Goal: Task Accomplishment & Management: Use online tool/utility

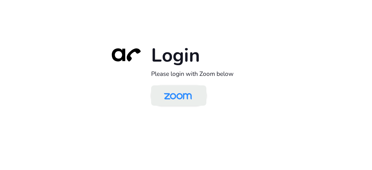
click at [190, 104] on img at bounding box center [178, 96] width 40 height 19
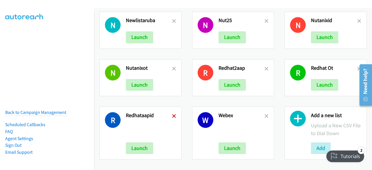
click at [173, 115] on icon at bounding box center [174, 117] width 4 height 4
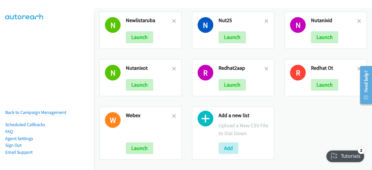
scroll to position [246, 0]
click at [226, 146] on button "Add" at bounding box center [229, 148] width 20 height 12
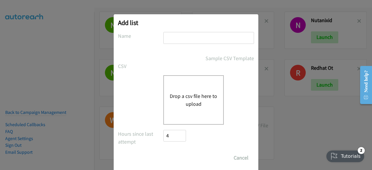
click at [178, 41] on input "text" at bounding box center [208, 38] width 91 height 12
type input "r"
type input "redhataap5"
click at [194, 95] on button "Drop a csv file here to upload" at bounding box center [194, 100] width 48 height 16
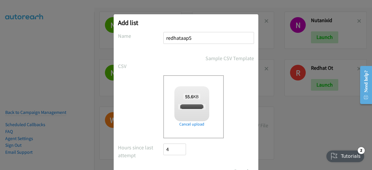
scroll to position [26, 0]
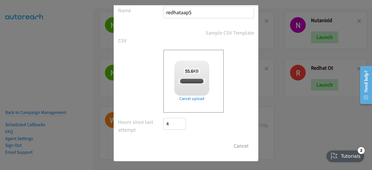
checkbox input "true"
click at [163, 146] on input "Save List" at bounding box center [178, 146] width 31 height 12
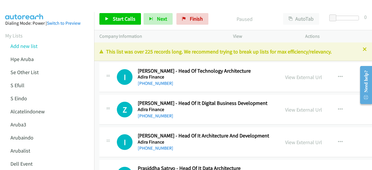
click at [151, 31] on div "Company Information" at bounding box center [161, 36] width 134 height 12
click at [290, 76] on link "View External Url" at bounding box center [303, 77] width 37 height 7
click at [313, 107] on link "View External Url" at bounding box center [303, 109] width 37 height 7
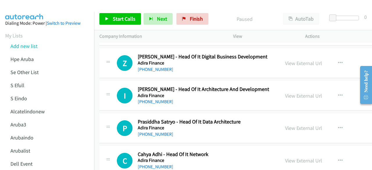
scroll to position [47, 0]
click at [297, 93] on link "View External Url" at bounding box center [303, 95] width 37 height 7
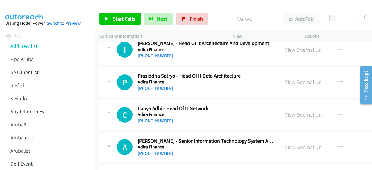
scroll to position [95, 0]
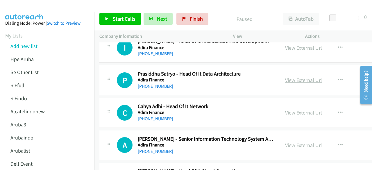
click at [288, 79] on link "View External Url" at bounding box center [303, 80] width 37 height 7
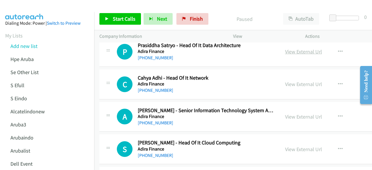
scroll to position [125, 0]
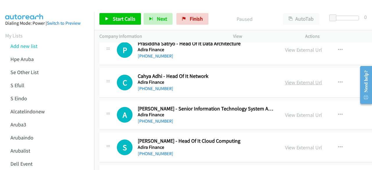
click at [286, 82] on link "View External Url" at bounding box center [303, 82] width 37 height 7
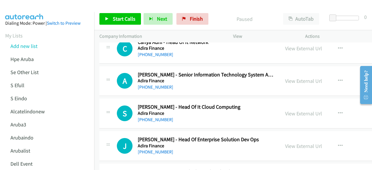
scroll to position [159, 0]
click at [290, 78] on link "View External Url" at bounding box center [303, 80] width 37 height 7
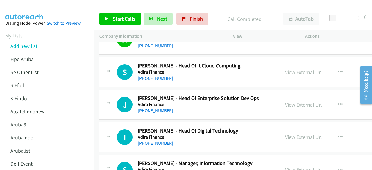
scroll to position [200, 0]
click at [293, 69] on link "View External Url" at bounding box center [303, 72] width 37 height 7
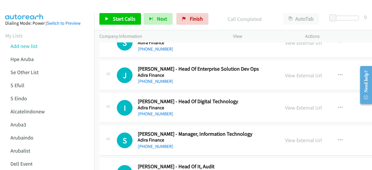
scroll to position [232, 0]
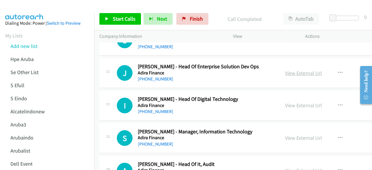
click at [287, 73] on link "View External Url" at bounding box center [303, 73] width 37 height 7
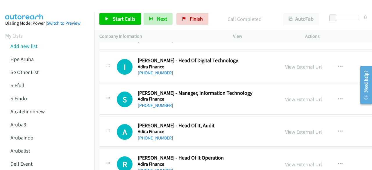
scroll to position [272, 0]
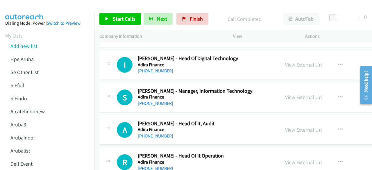
click at [287, 65] on link "View External Url" at bounding box center [303, 64] width 37 height 7
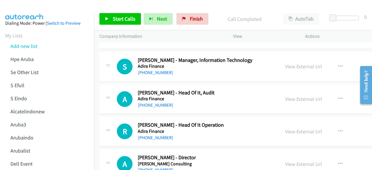
scroll to position [308, 0]
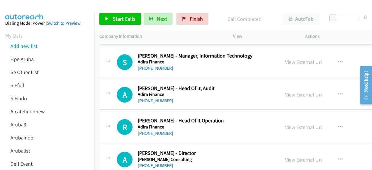
click at [292, 66] on div "View External Url View External Url Schedule/Manage Callback Start Calls Here R…" at bounding box center [327, 62] width 95 height 19
click at [293, 61] on link "View External Url" at bounding box center [303, 62] width 37 height 7
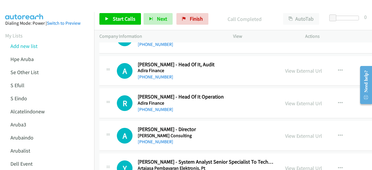
scroll to position [332, 0]
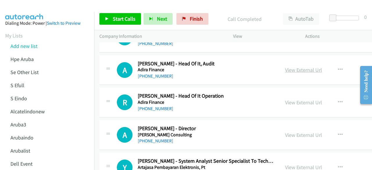
click at [294, 69] on link "View External Url" at bounding box center [303, 70] width 37 height 7
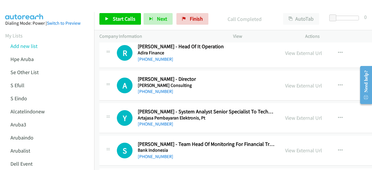
scroll to position [382, 0]
click at [303, 52] on link "View External Url" at bounding box center [303, 52] width 37 height 7
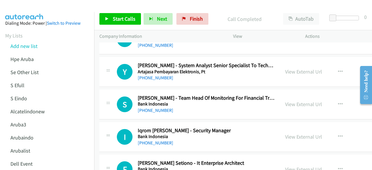
scroll to position [428, 0]
click at [294, 68] on link "View External Url" at bounding box center [303, 71] width 37 height 7
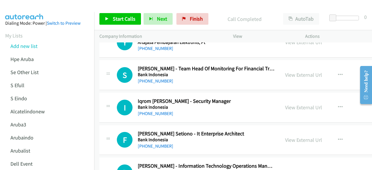
scroll to position [462, 0]
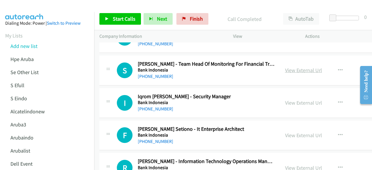
click at [297, 68] on link "View External Url" at bounding box center [303, 70] width 37 height 7
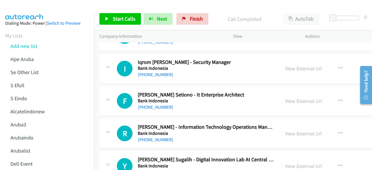
scroll to position [499, 0]
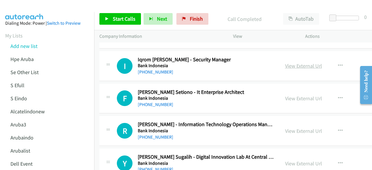
click at [295, 64] on link "View External Url" at bounding box center [303, 66] width 37 height 7
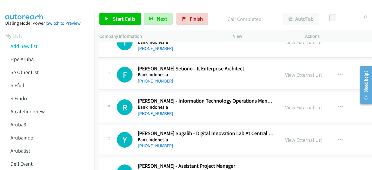
scroll to position [523, 0]
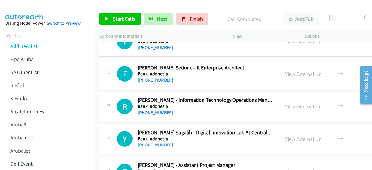
click at [290, 73] on link "View External Url" at bounding box center [303, 74] width 37 height 7
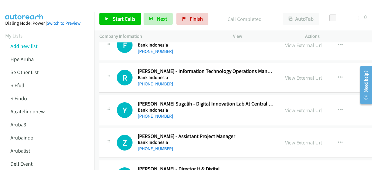
scroll to position [557, 0]
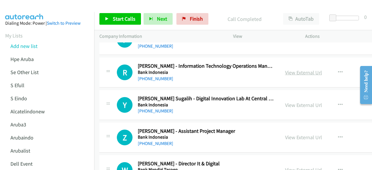
click at [292, 70] on link "View External Url" at bounding box center [303, 72] width 37 height 7
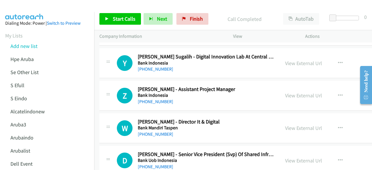
scroll to position [604, 0]
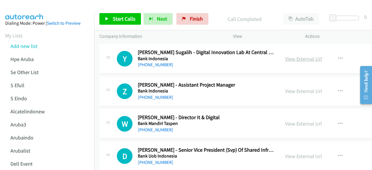
click at [292, 58] on link "View External Url" at bounding box center [303, 59] width 37 height 7
click at [287, 91] on link "View External Url" at bounding box center [303, 91] width 37 height 7
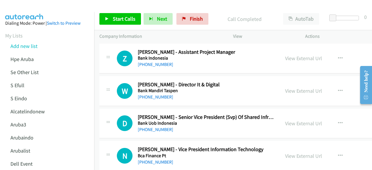
scroll to position [637, 0]
click at [292, 88] on link "View External Url" at bounding box center [303, 90] width 37 height 7
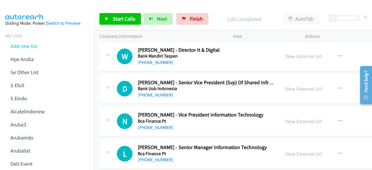
scroll to position [672, 0]
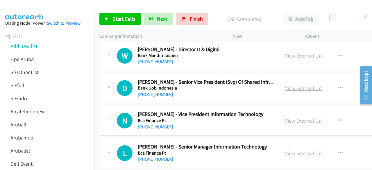
click at [287, 86] on link "View External Url" at bounding box center [303, 88] width 37 height 7
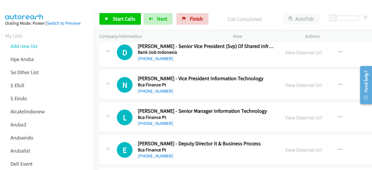
scroll to position [709, 0]
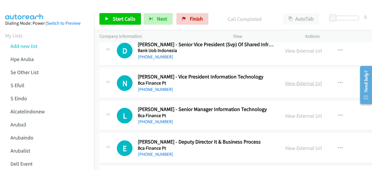
click at [285, 81] on link "View External Url" at bounding box center [303, 83] width 37 height 7
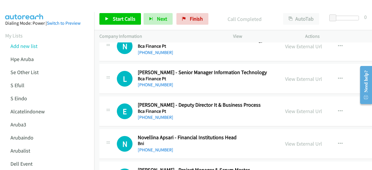
scroll to position [748, 0]
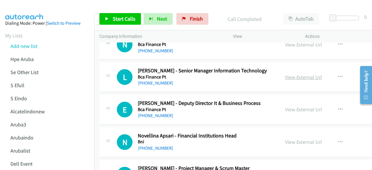
click at [298, 76] on link "View External Url" at bounding box center [303, 77] width 37 height 7
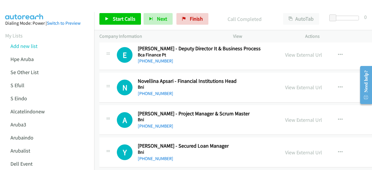
scroll to position [804, 0]
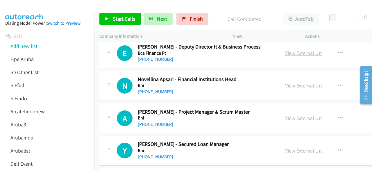
click at [297, 54] on link "View External Url" at bounding box center [303, 53] width 37 height 7
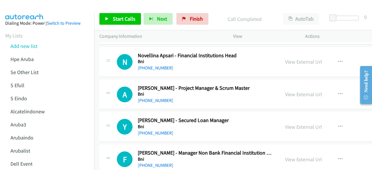
scroll to position [830, 0]
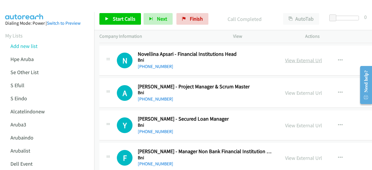
click at [289, 58] on link "View External Url" at bounding box center [303, 60] width 37 height 7
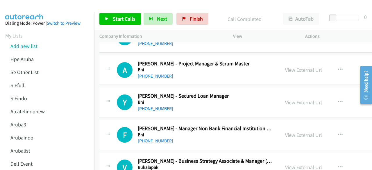
scroll to position [853, 0]
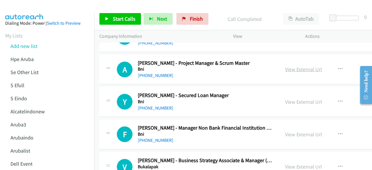
click at [288, 68] on link "View External Url" at bounding box center [303, 69] width 37 height 7
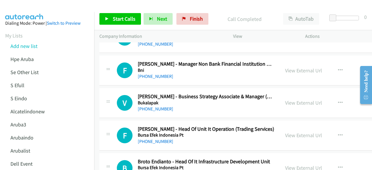
scroll to position [917, 0]
click at [285, 67] on link "View External Url" at bounding box center [303, 70] width 37 height 7
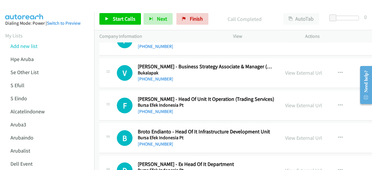
scroll to position [948, 0]
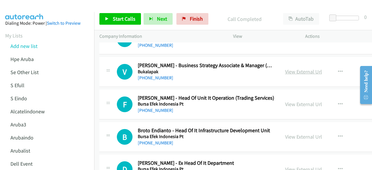
click at [286, 71] on link "View External Url" at bounding box center [303, 71] width 37 height 7
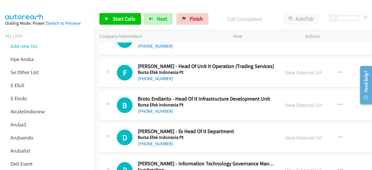
scroll to position [982, 0]
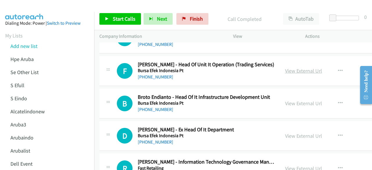
click at [285, 70] on link "View External Url" at bounding box center [303, 70] width 37 height 7
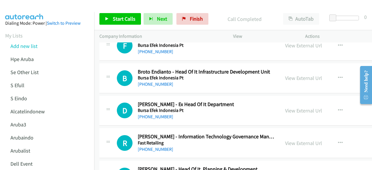
scroll to position [1007, 0]
click at [290, 74] on link "View External Url" at bounding box center [303, 77] width 37 height 7
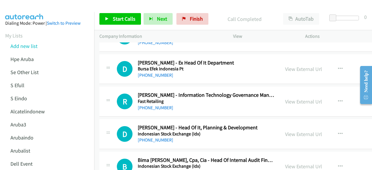
scroll to position [1050, 0]
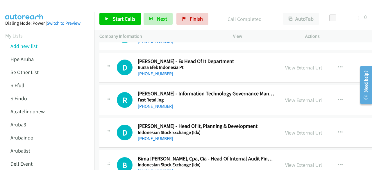
click at [299, 65] on link "View External Url" at bounding box center [303, 67] width 37 height 7
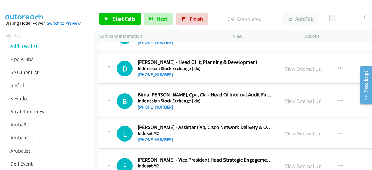
scroll to position [1114, 0]
click at [305, 67] on link "View External Url" at bounding box center [303, 68] width 37 height 7
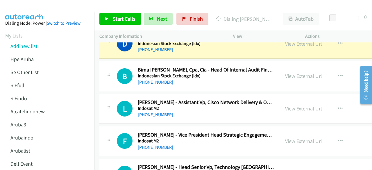
scroll to position [1139, 0]
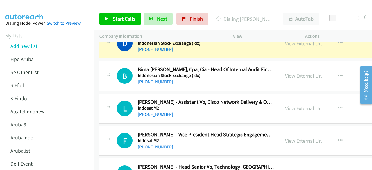
click at [288, 72] on link "View External Url" at bounding box center [303, 75] width 37 height 7
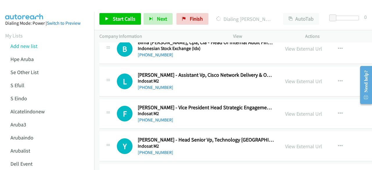
scroll to position [1167, 0]
click at [285, 78] on link "View External Url" at bounding box center [303, 81] width 37 height 7
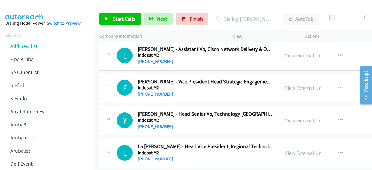
scroll to position [1194, 0]
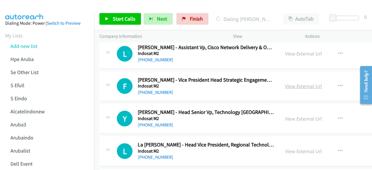
click at [292, 83] on link "View External Url" at bounding box center [303, 86] width 37 height 7
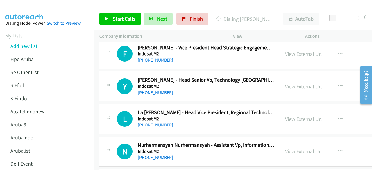
scroll to position [1227, 0]
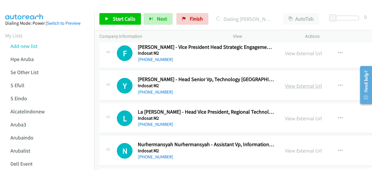
click at [291, 83] on link "View External Url" at bounding box center [303, 86] width 37 height 7
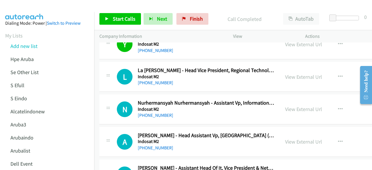
scroll to position [1269, 0]
click at [295, 74] on link "View External Url" at bounding box center [303, 76] width 37 height 7
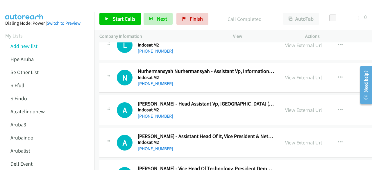
scroll to position [1300, 0]
click at [290, 75] on link "View External Url" at bounding box center [303, 77] width 37 height 7
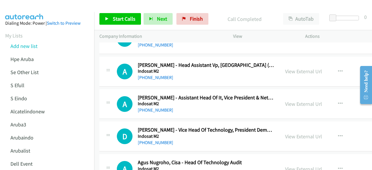
scroll to position [1339, 0]
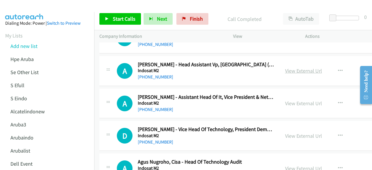
click at [296, 69] on link "View External Url" at bounding box center [303, 70] width 37 height 7
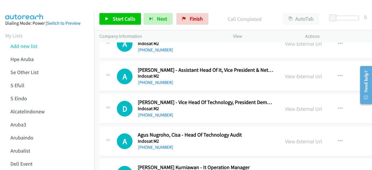
scroll to position [1367, 0]
click at [292, 77] on div "View External Url View External Url Schedule/Manage Callback Start Calls Here R…" at bounding box center [327, 76] width 95 height 19
click at [292, 73] on link "View External Url" at bounding box center [303, 76] width 37 height 7
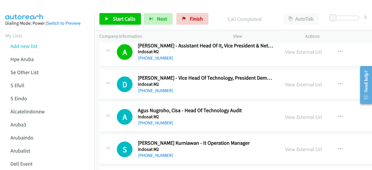
scroll to position [1392, 0]
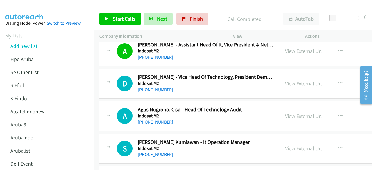
click at [294, 82] on link "View External Url" at bounding box center [303, 83] width 37 height 7
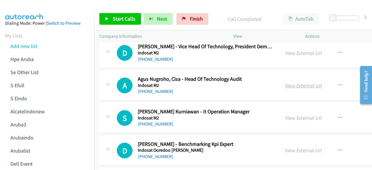
click at [285, 84] on link "View External Url" at bounding box center [303, 85] width 37 height 7
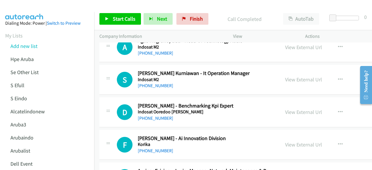
scroll to position [1463, 0]
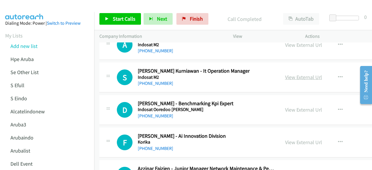
click at [291, 76] on link "View External Url" at bounding box center [303, 77] width 37 height 7
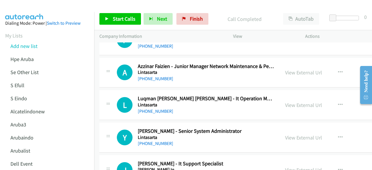
scroll to position [1566, 0]
click at [291, 69] on link "View External Url" at bounding box center [303, 72] width 37 height 7
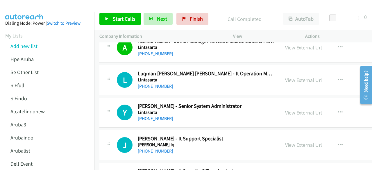
scroll to position [1599, 0]
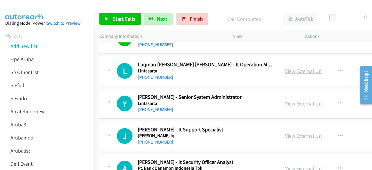
click at [298, 68] on link "View External Url" at bounding box center [303, 71] width 37 height 7
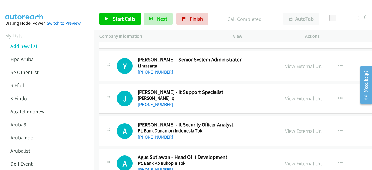
scroll to position [1639, 0]
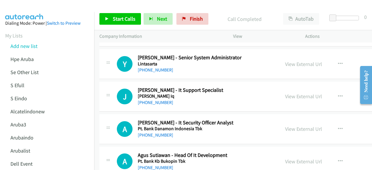
click at [285, 63] on div "View External Url" at bounding box center [303, 64] width 37 height 8
click at [285, 61] on link "View External Url" at bounding box center [303, 64] width 37 height 7
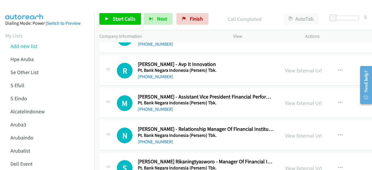
scroll to position [1860, 0]
click at [297, 67] on link "View External Url" at bounding box center [303, 70] width 37 height 7
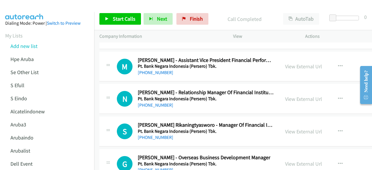
scroll to position [1897, 0]
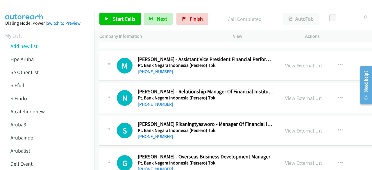
click at [290, 62] on link "View External Url" at bounding box center [303, 65] width 37 height 7
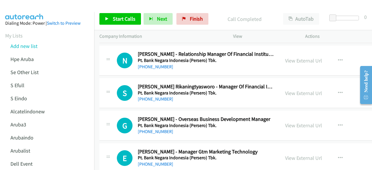
scroll to position [1935, 0]
click at [287, 57] on link "View External Url" at bounding box center [303, 60] width 37 height 7
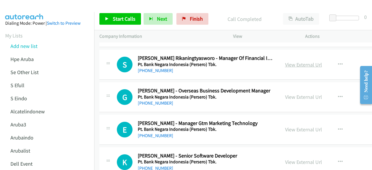
click at [295, 61] on link "View External Url" at bounding box center [303, 64] width 37 height 7
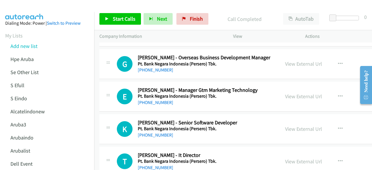
scroll to position [1997, 0]
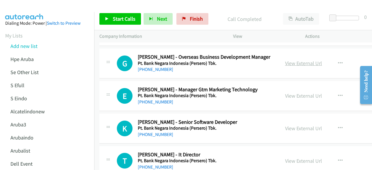
click at [288, 60] on link "View External Url" at bounding box center [303, 63] width 37 height 7
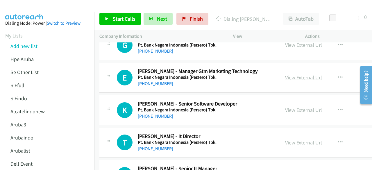
scroll to position [2015, 0]
click at [289, 107] on link "View External Url" at bounding box center [303, 110] width 37 height 7
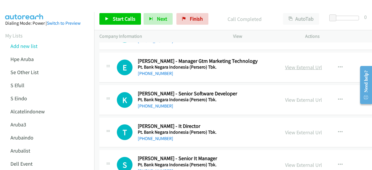
scroll to position [2022, 0]
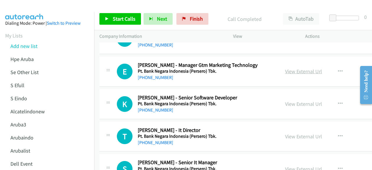
click at [291, 68] on link "View External Url" at bounding box center [303, 71] width 37 height 7
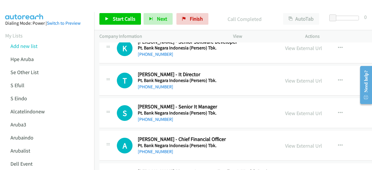
scroll to position [2080, 0]
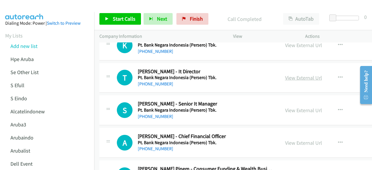
click at [288, 74] on link "View External Url" at bounding box center [303, 77] width 37 height 7
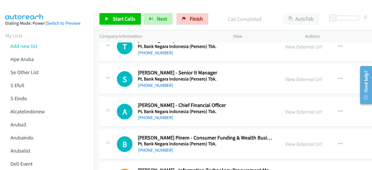
scroll to position [2115, 0]
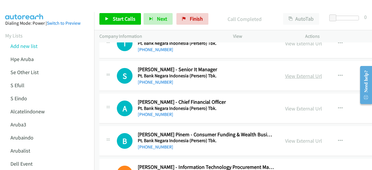
click at [295, 73] on link "View External Url" at bounding box center [303, 76] width 37 height 7
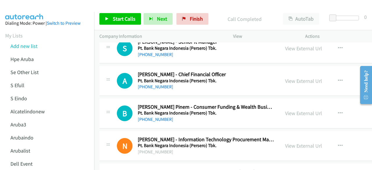
scroll to position [2145, 0]
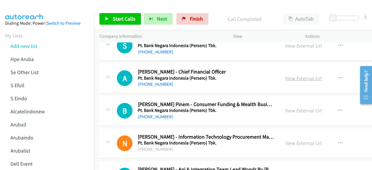
click at [287, 75] on link "View External Url" at bounding box center [303, 78] width 37 height 7
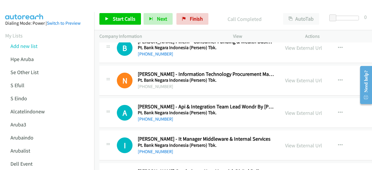
scroll to position [2208, 0]
click at [302, 77] on div "View External Url" at bounding box center [303, 80] width 37 height 8
click at [301, 77] on link "View External Url" at bounding box center [303, 80] width 37 height 7
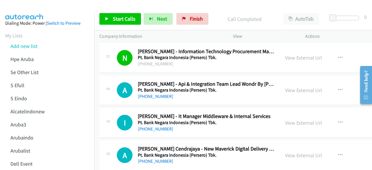
scroll to position [2231, 0]
click at [288, 87] on link "View External Url" at bounding box center [303, 90] width 37 height 7
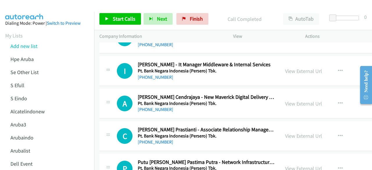
scroll to position [2283, 0]
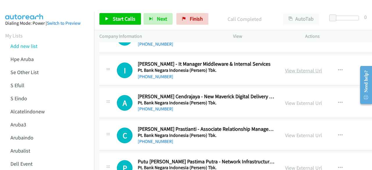
click at [288, 67] on link "View External Url" at bounding box center [303, 70] width 37 height 7
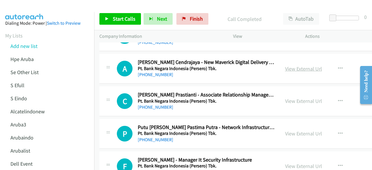
click at [285, 65] on link "View External Url" at bounding box center [303, 68] width 37 height 7
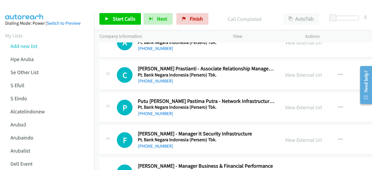
scroll to position [2344, 0]
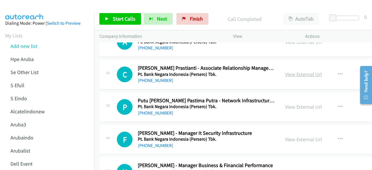
click at [290, 71] on link "View External Url" at bounding box center [303, 74] width 37 height 7
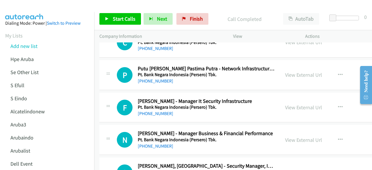
scroll to position [2378, 0]
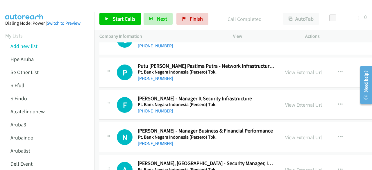
click at [292, 70] on div "View External Url View External Url Schedule/Manage Callback Start Calls Here R…" at bounding box center [327, 72] width 95 height 19
click at [292, 69] on link "View External Url" at bounding box center [303, 72] width 37 height 7
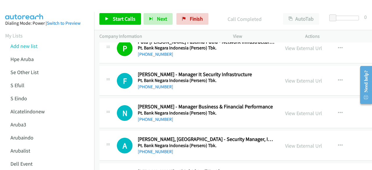
scroll to position [2405, 0]
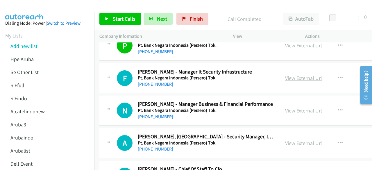
click at [285, 75] on link "View External Url" at bounding box center [303, 78] width 37 height 7
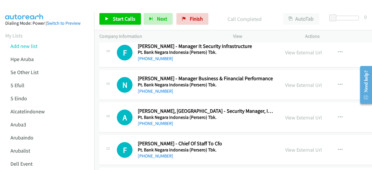
scroll to position [2434, 0]
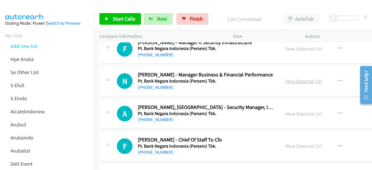
click at [287, 78] on link "View External Url" at bounding box center [303, 81] width 37 height 7
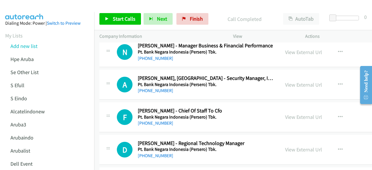
scroll to position [2470, 0]
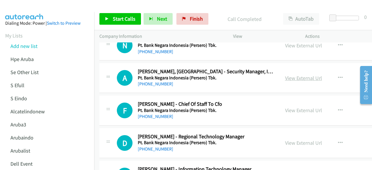
click at [296, 75] on link "View External Url" at bounding box center [303, 78] width 37 height 7
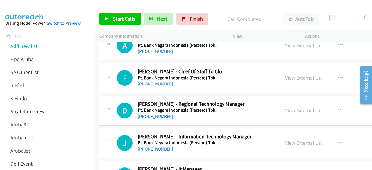
scroll to position [2505, 0]
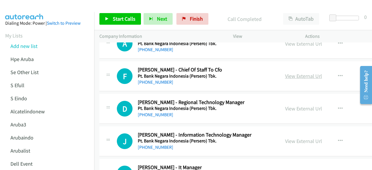
click at [293, 73] on link "View External Url" at bounding box center [303, 76] width 37 height 7
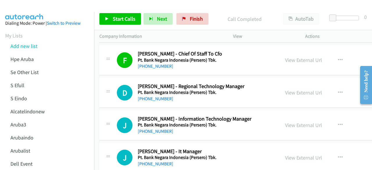
scroll to position [2520, 0]
click at [285, 90] on link "View External Url" at bounding box center [303, 93] width 37 height 7
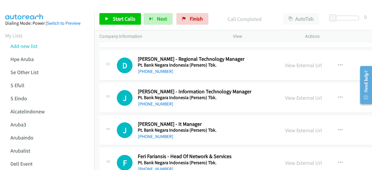
scroll to position [2552, 0]
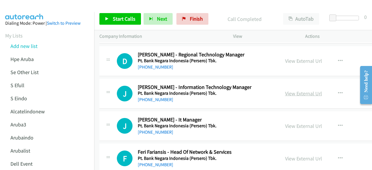
click at [285, 90] on link "View External Url" at bounding box center [303, 93] width 37 height 7
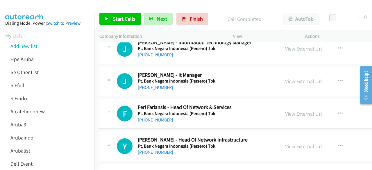
scroll to position [2601, 0]
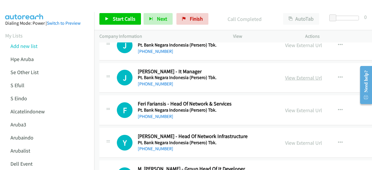
click at [289, 74] on link "View External Url" at bounding box center [303, 77] width 37 height 7
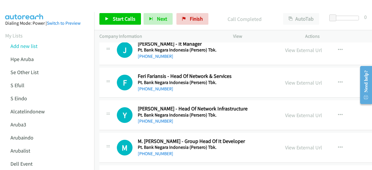
scroll to position [2628, 0]
click at [290, 79] on link "View External Url" at bounding box center [303, 82] width 37 height 7
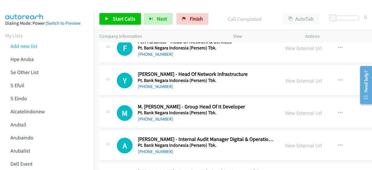
scroll to position [2667, 0]
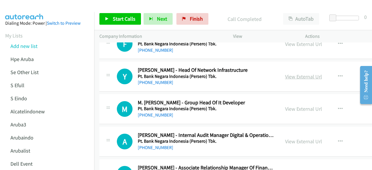
click at [285, 73] on link "View External Url" at bounding box center [303, 76] width 37 height 7
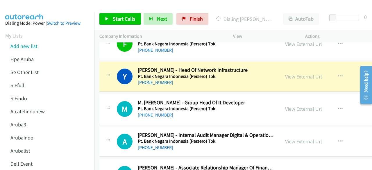
click at [139, 83] on div "Y Callback Scheduled Yoyok Sisbiyanto - Head Of Network Infrastructure Pt. Bank…" at bounding box center [269, 77] width 340 height 30
click at [296, 106] on link "View External Url" at bounding box center [303, 109] width 37 height 7
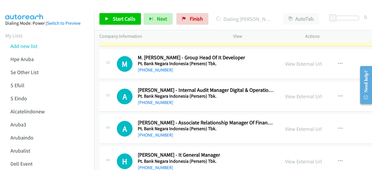
scroll to position [2712, 0]
click at [285, 93] on link "View External Url" at bounding box center [303, 96] width 37 height 7
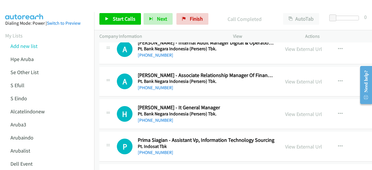
scroll to position [2760, 0]
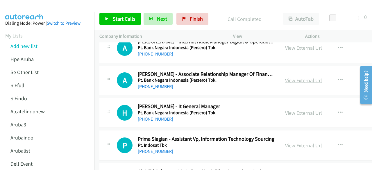
click at [288, 77] on link "View External Url" at bounding box center [303, 80] width 37 height 7
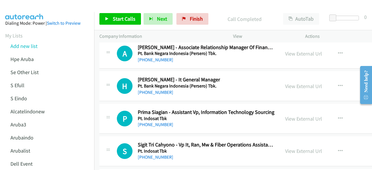
scroll to position [2791, 0]
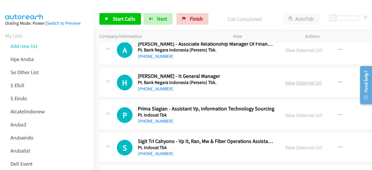
click at [285, 79] on link "View External Url" at bounding box center [303, 82] width 37 height 7
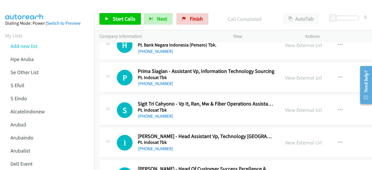
scroll to position [2828, 0]
click at [290, 74] on link "View External Url" at bounding box center [303, 77] width 37 height 7
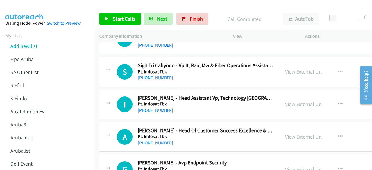
scroll to position [2867, 0]
click at [285, 68] on link "View External Url" at bounding box center [303, 71] width 37 height 7
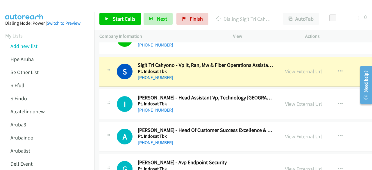
click at [294, 101] on link "View External Url" at bounding box center [303, 104] width 37 height 7
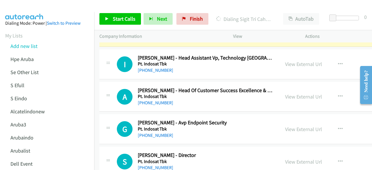
scroll to position [2907, 0]
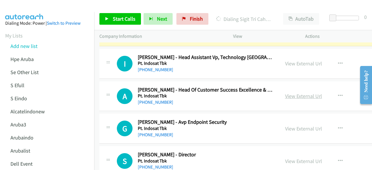
click at [290, 93] on link "View External Url" at bounding box center [303, 96] width 37 height 7
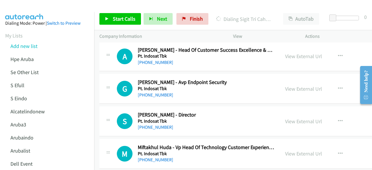
scroll to position [2947, 0]
click at [305, 85] on link "View External Url" at bounding box center [303, 88] width 37 height 7
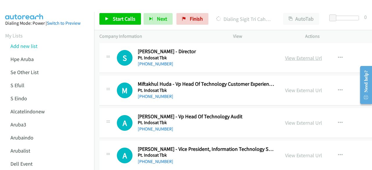
scroll to position [3011, 0]
click at [285, 87] on link "View External Url" at bounding box center [303, 90] width 37 height 7
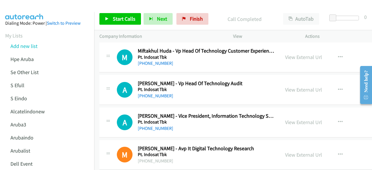
scroll to position [3044, 0]
click at [288, 86] on link "View External Url" at bounding box center [303, 89] width 37 height 7
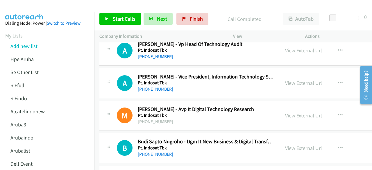
scroll to position [3085, 0]
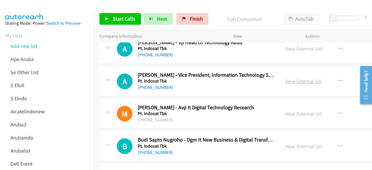
click at [288, 78] on link "View External Url" at bounding box center [303, 81] width 37 height 7
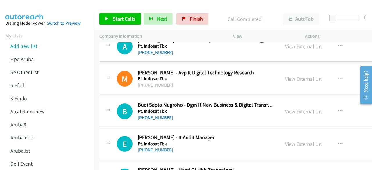
scroll to position [3121, 0]
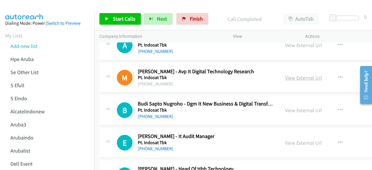
click at [285, 74] on link "View External Url" at bounding box center [303, 77] width 37 height 7
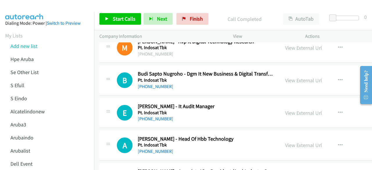
scroll to position [3161, 0]
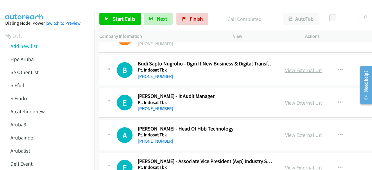
click at [289, 67] on link "View External Url" at bounding box center [303, 70] width 37 height 7
click at [293, 99] on link "View External Url" at bounding box center [303, 102] width 37 height 7
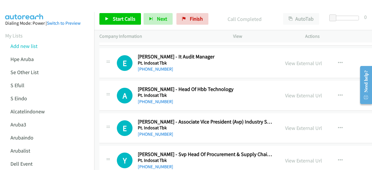
scroll to position [3202, 0]
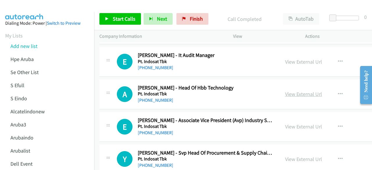
click at [291, 91] on link "View External Url" at bounding box center [303, 94] width 37 height 7
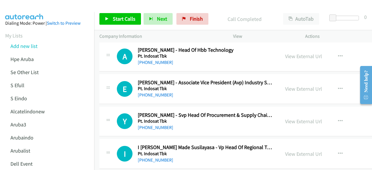
scroll to position [3243, 0]
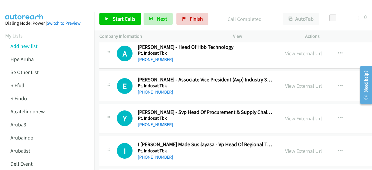
click at [290, 83] on link "View External Url" at bounding box center [303, 86] width 37 height 7
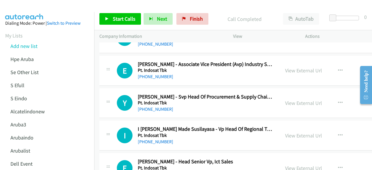
scroll to position [3261, 0]
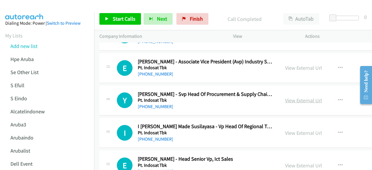
click at [285, 97] on link "View External Url" at bounding box center [303, 100] width 37 height 7
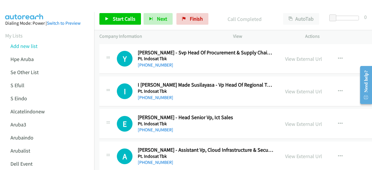
scroll to position [3302, 0]
click at [294, 88] on link "View External Url" at bounding box center [303, 91] width 37 height 7
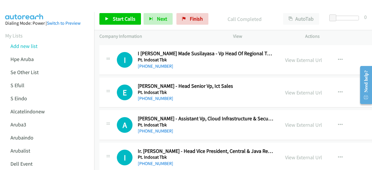
scroll to position [3334, 0]
click at [287, 89] on link "View External Url" at bounding box center [303, 92] width 37 height 7
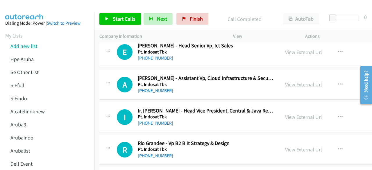
click at [293, 81] on link "View External Url" at bounding box center [303, 84] width 37 height 7
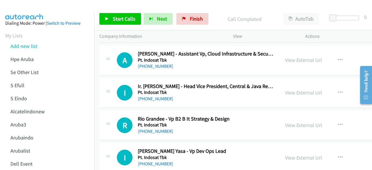
scroll to position [3402, 0]
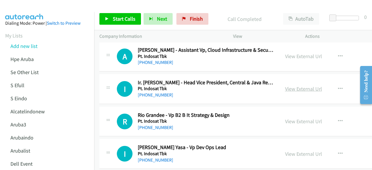
click at [287, 85] on link "View External Url" at bounding box center [303, 88] width 37 height 7
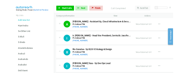
scroll to position [3427, 0]
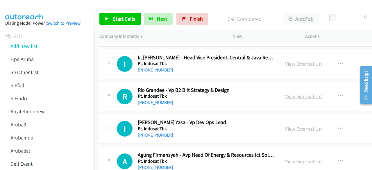
click at [287, 93] on link "View External Url" at bounding box center [303, 96] width 37 height 7
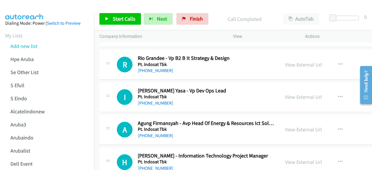
scroll to position [3459, 0]
click at [285, 93] on link "View External Url" at bounding box center [303, 96] width 37 height 7
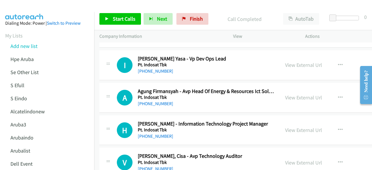
scroll to position [3495, 0]
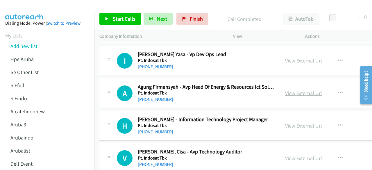
click at [286, 90] on link "View External Url" at bounding box center [303, 93] width 37 height 7
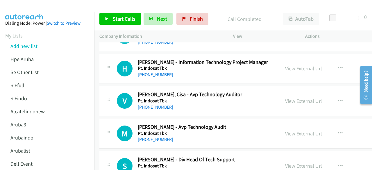
scroll to position [3553, 0]
click at [296, 65] on link "View External Url" at bounding box center [303, 68] width 37 height 7
click at [285, 97] on link "View External Url" at bounding box center [303, 100] width 37 height 7
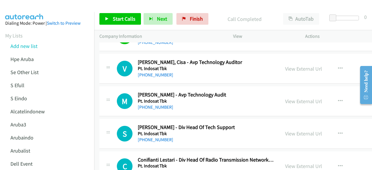
click at [280, 92] on div "View External Url View External Url Schedule/Manage Callback Start Calls Here R…" at bounding box center [327, 101] width 95 height 19
click at [285, 98] on link "View External Url" at bounding box center [303, 101] width 37 height 7
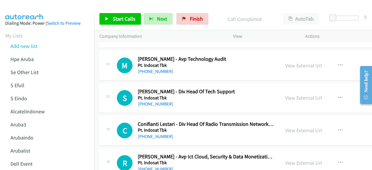
scroll to position [3621, 0]
click at [285, 94] on link "View External Url" at bounding box center [303, 97] width 37 height 7
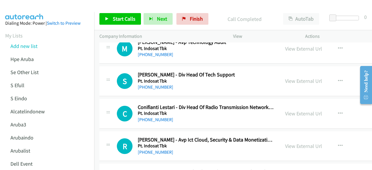
scroll to position [3639, 0]
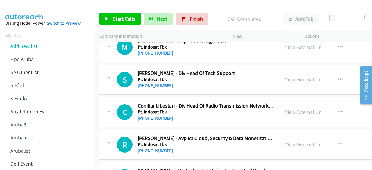
click at [286, 109] on link "View External Url" at bounding box center [303, 112] width 37 height 7
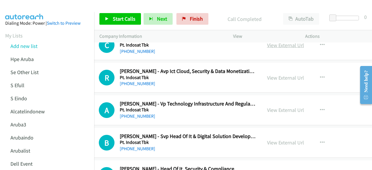
scroll to position [3706, 18]
click at [275, 74] on link "View External Url" at bounding box center [285, 77] width 37 height 7
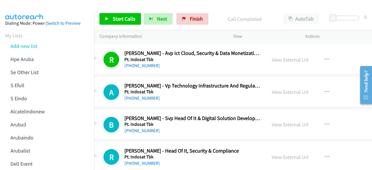
scroll to position [3724, 13]
click at [272, 88] on link "View External Url" at bounding box center [290, 91] width 37 height 7
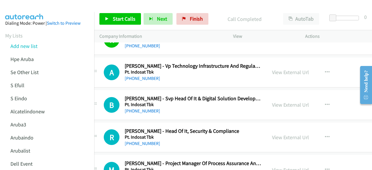
scroll to position [3744, 13]
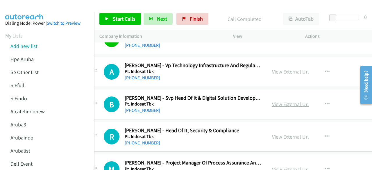
click at [278, 101] on link "View External Url" at bounding box center [290, 104] width 37 height 7
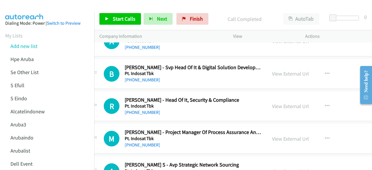
scroll to position [3775, 13]
click at [284, 103] on link "View External Url" at bounding box center [290, 106] width 37 height 7
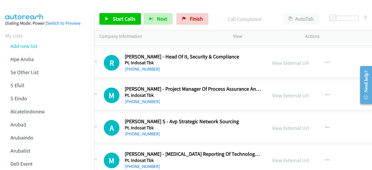
scroll to position [3819, 13]
click at [280, 92] on link "View External Url" at bounding box center [290, 95] width 37 height 7
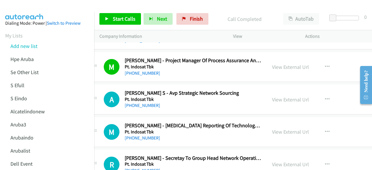
scroll to position [3848, 13]
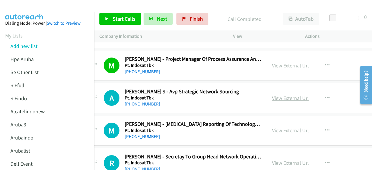
click at [274, 95] on link "View External Url" at bounding box center [290, 98] width 37 height 7
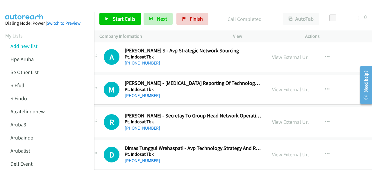
scroll to position [3890, 13]
click at [286, 86] on link "View External Url" at bounding box center [290, 89] width 37 height 7
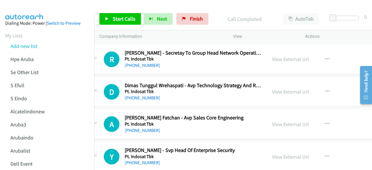
scroll to position [3952, 13]
click at [279, 88] on link "View External Url" at bounding box center [290, 91] width 37 height 7
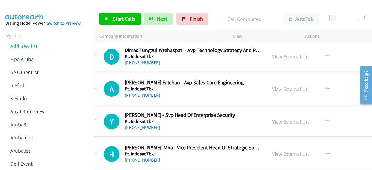
scroll to position [3988, 13]
click at [272, 85] on link "View External Url" at bounding box center [290, 88] width 37 height 7
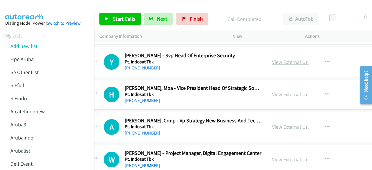
scroll to position [4039, 13]
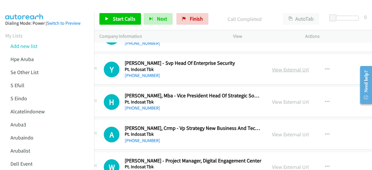
click at [278, 66] on link "View External Url" at bounding box center [290, 69] width 37 height 7
click at [273, 99] on link "View External Url" at bounding box center [290, 102] width 37 height 7
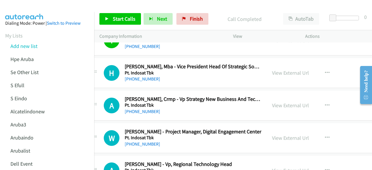
scroll to position [4069, 13]
click at [280, 102] on link "View External Url" at bounding box center [290, 105] width 37 height 7
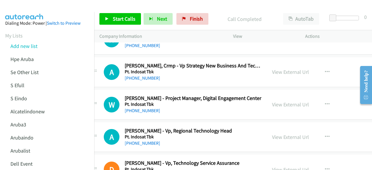
scroll to position [4102, 13]
click at [272, 101] on link "View External Url" at bounding box center [290, 104] width 37 height 7
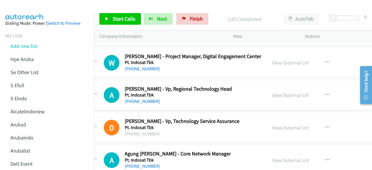
scroll to position [4144, 13]
click at [280, 92] on link "View External Url" at bounding box center [290, 95] width 37 height 7
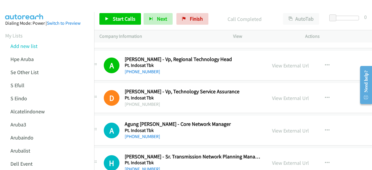
scroll to position [4174, 13]
click at [273, 95] on link "View External Url" at bounding box center [290, 98] width 37 height 7
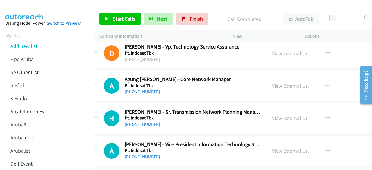
scroll to position [4218, 13]
click at [274, 82] on link "View External Url" at bounding box center [290, 85] width 37 height 7
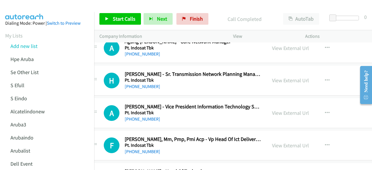
scroll to position [4257, 13]
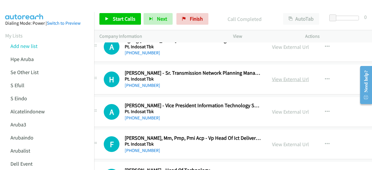
click at [285, 76] on link "View External Url" at bounding box center [290, 79] width 37 height 7
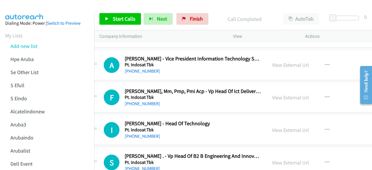
scroll to position [4306, 13]
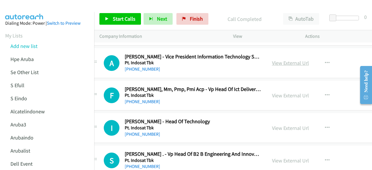
click at [275, 60] on link "View External Url" at bounding box center [290, 63] width 37 height 7
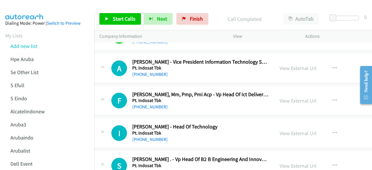
scroll to position [4301, 6]
click at [281, 97] on link "View External Url" at bounding box center [298, 100] width 37 height 7
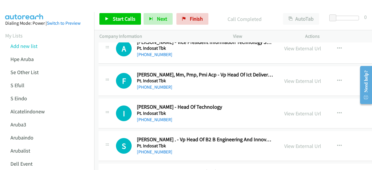
scroll to position [4326, 0]
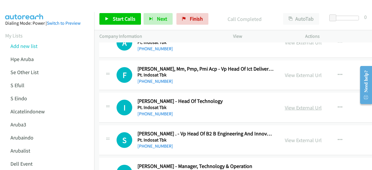
click at [285, 104] on link "View External Url" at bounding box center [303, 107] width 37 height 7
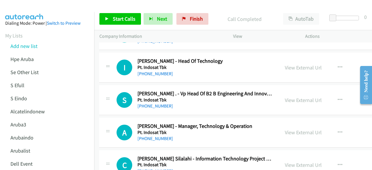
scroll to position [4367, 0]
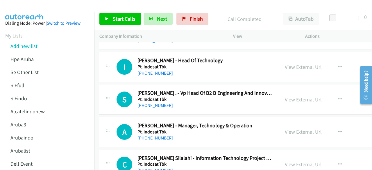
click at [289, 96] on link "View External Url" at bounding box center [303, 99] width 37 height 7
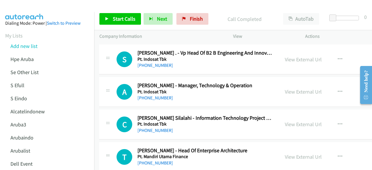
scroll to position [4421, 0]
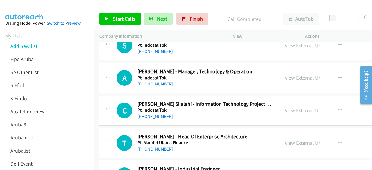
click at [285, 74] on link "View External Url" at bounding box center [303, 77] width 37 height 7
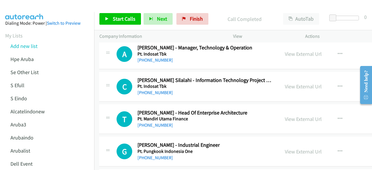
scroll to position [4448, 0]
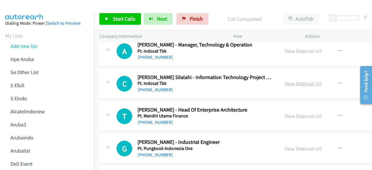
click at [303, 80] on link "View External Url" at bounding box center [303, 83] width 37 height 7
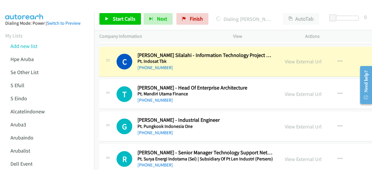
scroll to position [4472, 0]
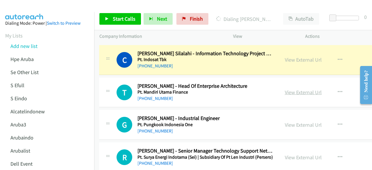
click at [293, 89] on link "View External Url" at bounding box center [303, 92] width 37 height 7
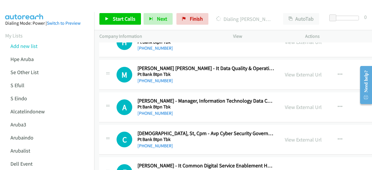
scroll to position [4619, 0]
click at [147, 124] on td "C Callback Scheduled Christian, St, Cpm - Avp Cyber Security Governance Risk & …" at bounding box center [269, 140] width 350 height 33
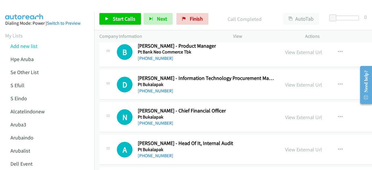
scroll to position [4870, 0]
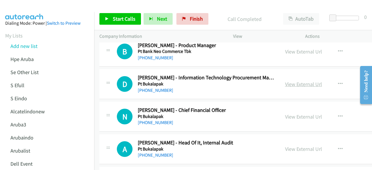
click at [288, 81] on link "View External Url" at bounding box center [303, 84] width 37 height 7
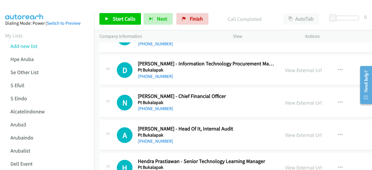
scroll to position [4885, 0]
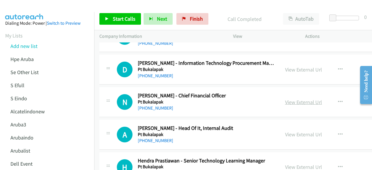
click at [287, 99] on link "View External Url" at bounding box center [303, 102] width 37 height 7
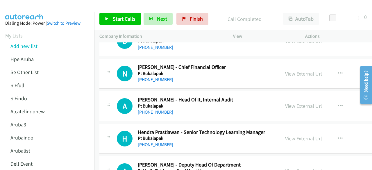
scroll to position [4914, 0]
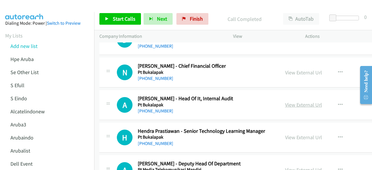
click at [285, 101] on link "View External Url" at bounding box center [303, 104] width 37 height 7
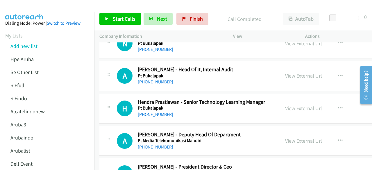
scroll to position [4943, 0]
click at [293, 105] on link "View External Url" at bounding box center [303, 108] width 37 height 7
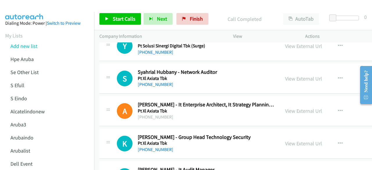
scroll to position [5071, 0]
click at [286, 69] on div "View External Url View External Url Schedule/Manage Callback Start Calls Here R…" at bounding box center [327, 78] width 95 height 19
click at [287, 75] on link "View External Url" at bounding box center [303, 78] width 37 height 7
click at [297, 108] on link "View External Url" at bounding box center [303, 111] width 37 height 7
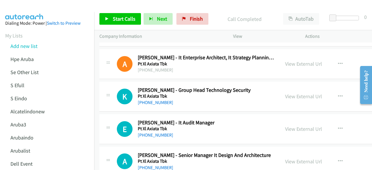
scroll to position [5118, 0]
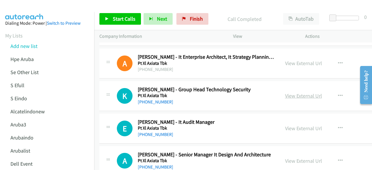
click at [287, 92] on link "View External Url" at bounding box center [303, 95] width 37 height 7
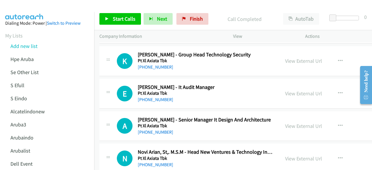
scroll to position [5153, 0]
click at [285, 90] on link "View External Url" at bounding box center [303, 93] width 37 height 7
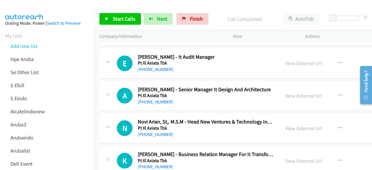
scroll to position [5185, 0]
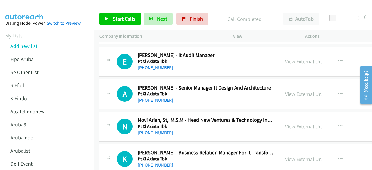
click at [288, 91] on link "View External Url" at bounding box center [303, 94] width 37 height 7
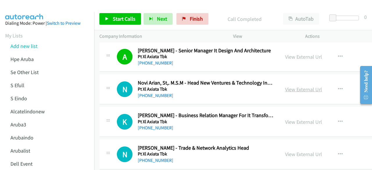
click at [297, 86] on link "View External Url" at bounding box center [303, 89] width 37 height 7
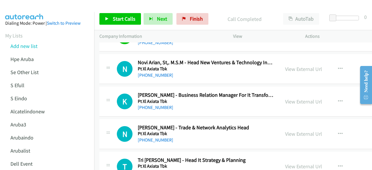
scroll to position [5245, 0]
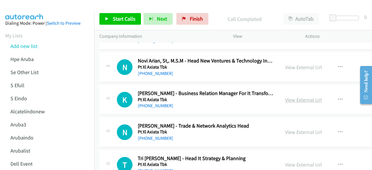
click at [288, 97] on link "View External Url" at bounding box center [303, 100] width 37 height 7
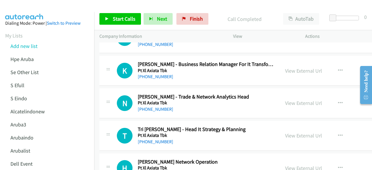
scroll to position [5274, 0]
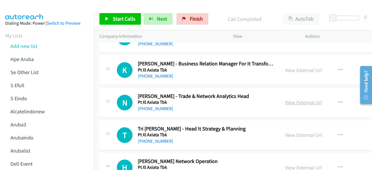
click at [297, 99] on link "View External Url" at bounding box center [303, 102] width 37 height 7
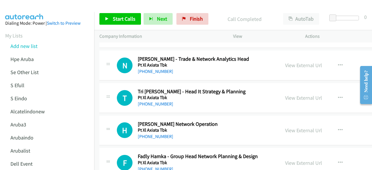
scroll to position [5320, 0]
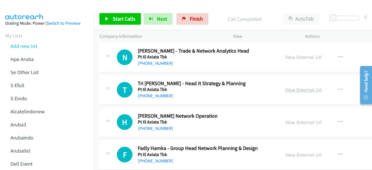
click at [290, 86] on link "View External Url" at bounding box center [303, 89] width 37 height 7
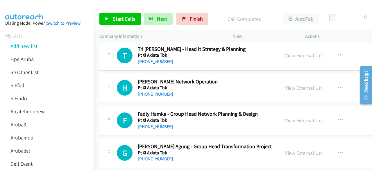
scroll to position [5355, 0]
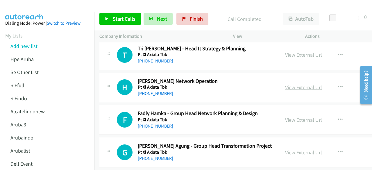
click at [290, 84] on link "View External Url" at bounding box center [303, 87] width 37 height 7
click at [289, 117] on link "View External Url" at bounding box center [303, 120] width 37 height 7
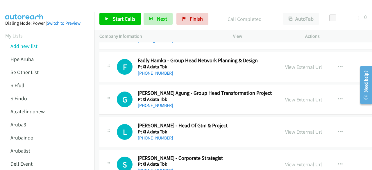
scroll to position [5410, 0]
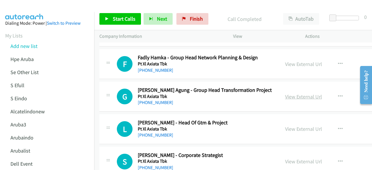
click at [285, 93] on link "View External Url" at bounding box center [303, 96] width 37 height 7
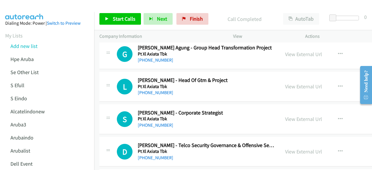
scroll to position [5453, 0]
click at [290, 77] on div "View External Url View External Url Schedule/Manage Callback Start Calls Here R…" at bounding box center [327, 86] width 95 height 19
click at [290, 83] on link "View External Url" at bounding box center [303, 86] width 37 height 7
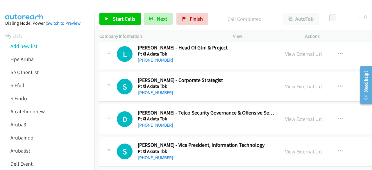
scroll to position [5486, 0]
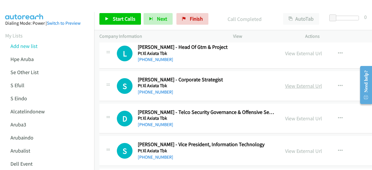
click at [293, 83] on link "View External Url" at bounding box center [303, 86] width 37 height 7
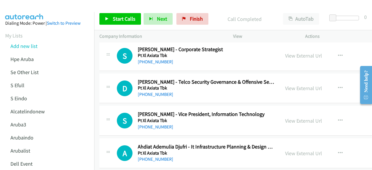
scroll to position [5519, 0]
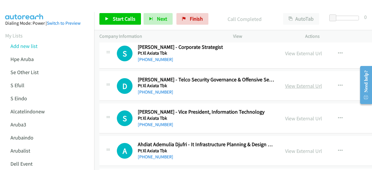
click at [287, 83] on link "View External Url" at bounding box center [303, 86] width 37 height 7
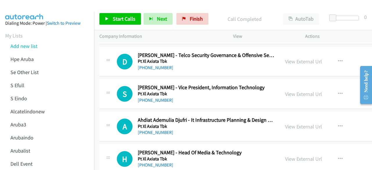
scroll to position [5547, 0]
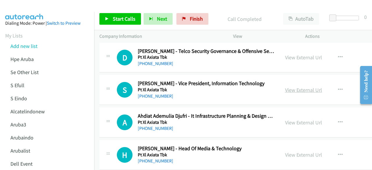
click at [285, 87] on link "View External Url" at bounding box center [303, 90] width 37 height 7
click at [107, 81] on div "S Callback Scheduled Stefanus Djatnika - Vice President, Information Technology…" at bounding box center [190, 89] width 170 height 19
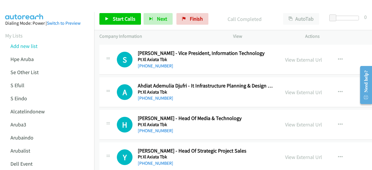
scroll to position [5578, 0]
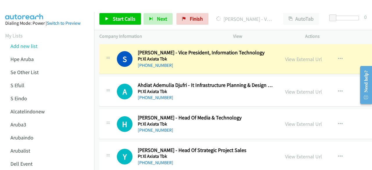
click at [160, 109] on div "H Callback Scheduled Harfelia Rosenda - Head Of Media & Technology Pt Xl Axiata…" at bounding box center [269, 124] width 340 height 30
click at [293, 82] on div "View External Url View External Url Schedule/Manage Callback Start Calls Here R…" at bounding box center [327, 91] width 95 height 19
click at [294, 88] on link "View External Url" at bounding box center [303, 91] width 37 height 7
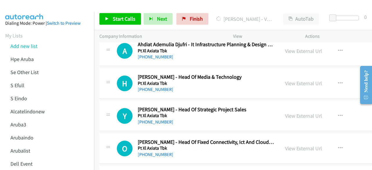
scroll to position [5622, 0]
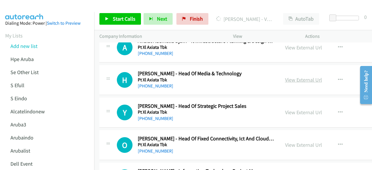
click at [285, 76] on link "View External Url" at bounding box center [303, 79] width 37 height 7
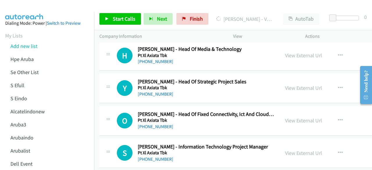
scroll to position [5647, 0]
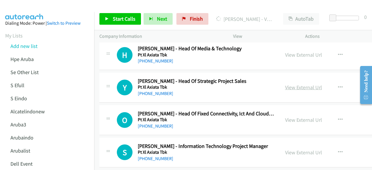
click at [286, 84] on link "View External Url" at bounding box center [303, 87] width 37 height 7
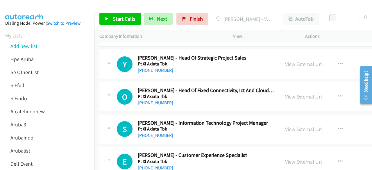
scroll to position [5674, 0]
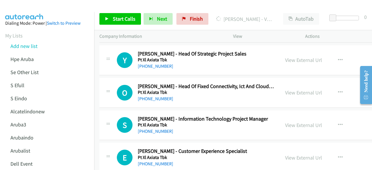
click at [281, 83] on div "View External Url View External Url Schedule/Manage Callback Start Calls Here R…" at bounding box center [327, 92] width 95 height 19
click at [285, 89] on link "View External Url" at bounding box center [303, 92] width 37 height 7
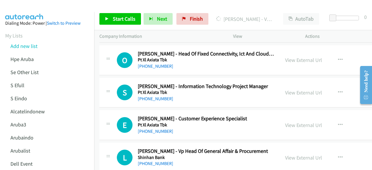
scroll to position [5708, 0]
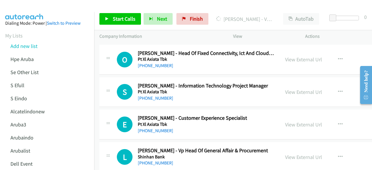
click at [293, 88] on div "View External Url" at bounding box center [303, 92] width 37 height 8
click at [293, 89] on link "View External Url" at bounding box center [303, 92] width 37 height 7
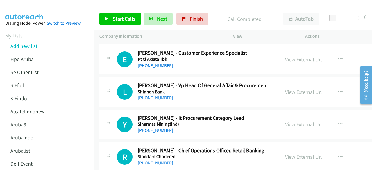
scroll to position [5773, 0]
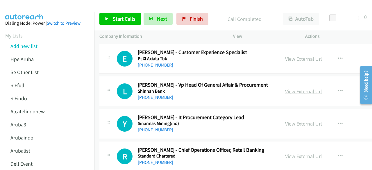
click at [290, 88] on link "View External Url" at bounding box center [303, 91] width 37 height 7
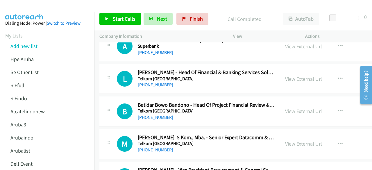
scroll to position [6309, 0]
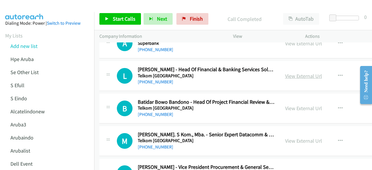
click at [285, 73] on link "View External Url" at bounding box center [303, 76] width 37 height 7
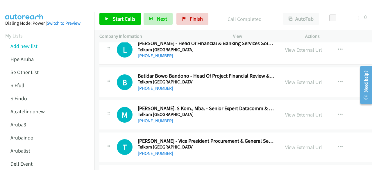
scroll to position [6339, 0]
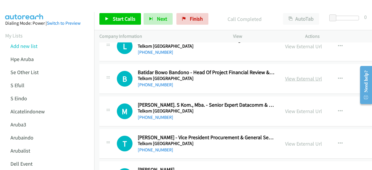
click at [291, 75] on link "View External Url" at bounding box center [303, 78] width 37 height 7
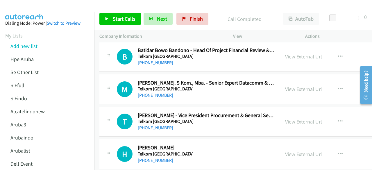
scroll to position [6362, 0]
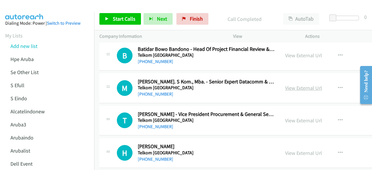
click at [285, 85] on link "View External Url" at bounding box center [303, 88] width 37 height 7
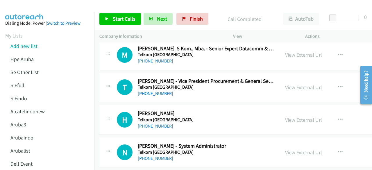
scroll to position [6396, 0]
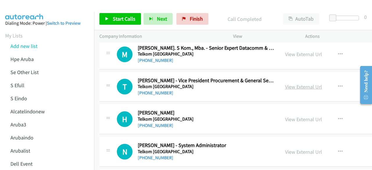
click at [288, 83] on link "View External Url" at bounding box center [303, 86] width 37 height 7
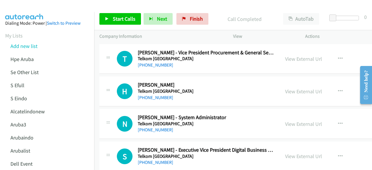
scroll to position [6424, 0]
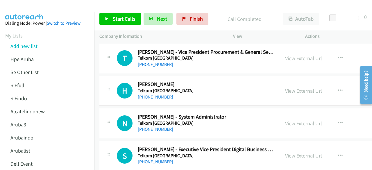
click at [285, 88] on link "View External Url" at bounding box center [303, 91] width 37 height 7
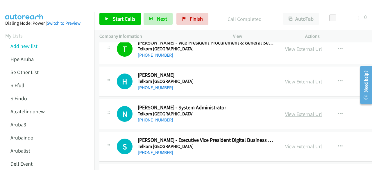
click at [299, 111] on link "View External Url" at bounding box center [303, 114] width 37 height 7
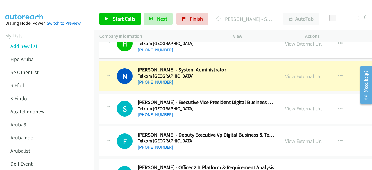
scroll to position [6474, 0]
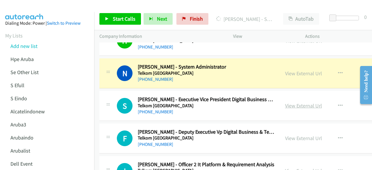
click at [298, 102] on link "View External Url" at bounding box center [303, 105] width 37 height 7
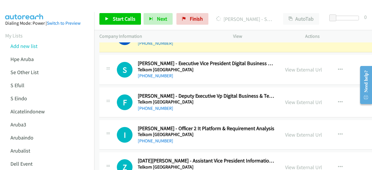
scroll to position [6511, 0]
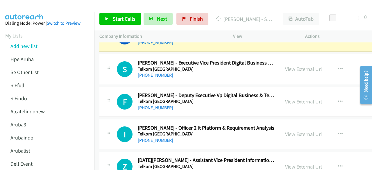
click at [287, 98] on link "View External Url" at bounding box center [303, 101] width 37 height 7
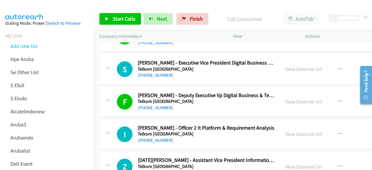
scroll to position [6537, 0]
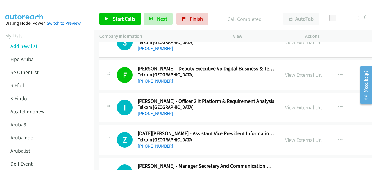
click at [288, 104] on link "View External Url" at bounding box center [303, 107] width 37 height 7
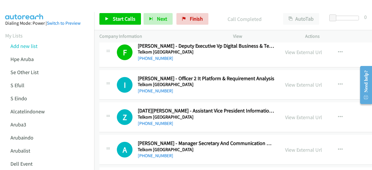
scroll to position [6561, 0]
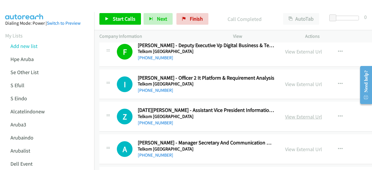
click at [290, 113] on link "View External Url" at bounding box center [303, 116] width 37 height 7
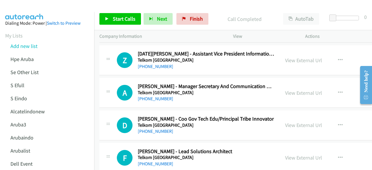
scroll to position [6618, 0]
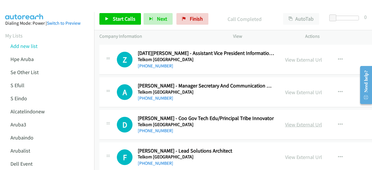
click at [295, 121] on link "View External Url" at bounding box center [303, 124] width 37 height 7
click at [287, 89] on link "View External Url" at bounding box center [303, 92] width 37 height 7
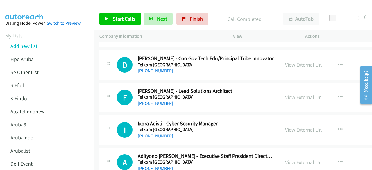
scroll to position [6678, 0]
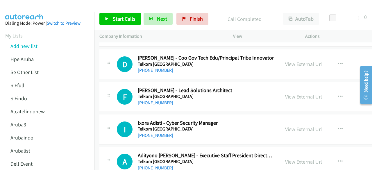
click at [285, 93] on link "View External Url" at bounding box center [303, 96] width 37 height 7
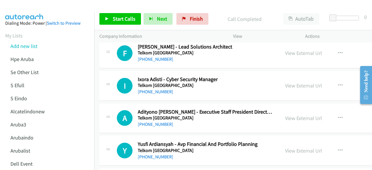
scroll to position [6722, 0]
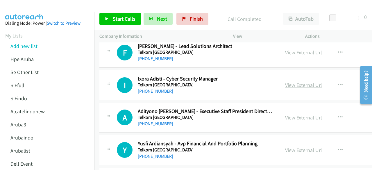
click at [294, 82] on link "View External Url" at bounding box center [303, 85] width 37 height 7
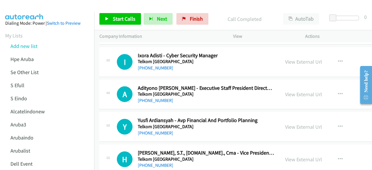
scroll to position [6746, 0]
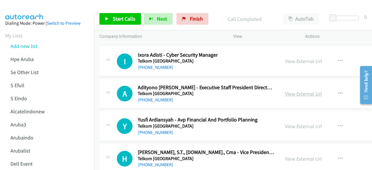
click at [286, 90] on link "View External Url" at bounding box center [303, 93] width 37 height 7
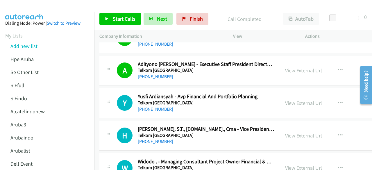
scroll to position [6776, 0]
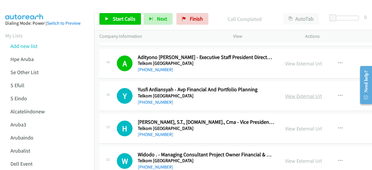
click at [285, 93] on link "View External Url" at bounding box center [303, 96] width 37 height 7
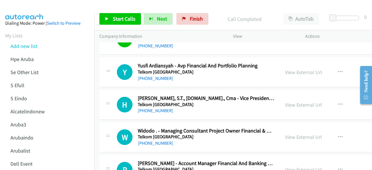
scroll to position [6804, 0]
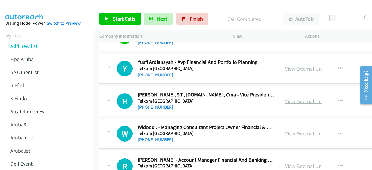
click at [291, 98] on link "View External Url" at bounding box center [303, 101] width 37 height 7
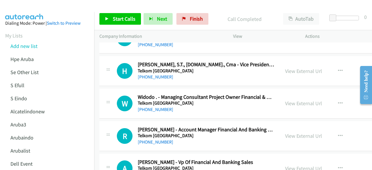
scroll to position [6841, 0]
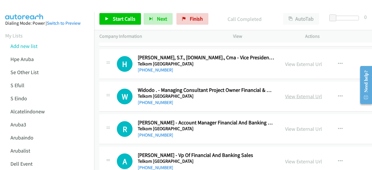
click at [286, 93] on link "View External Url" at bounding box center [303, 96] width 37 height 7
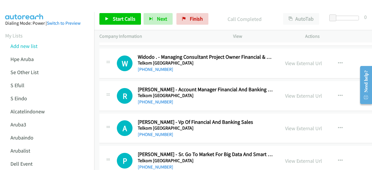
scroll to position [6875, 0]
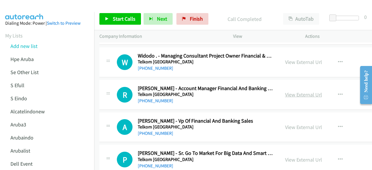
click at [285, 91] on link "View External Url" at bounding box center [303, 94] width 37 height 7
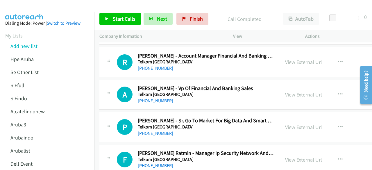
scroll to position [6909, 0]
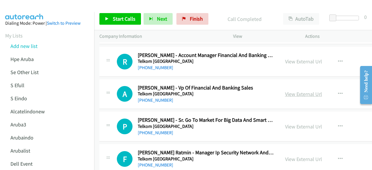
click at [285, 91] on link "View External Url" at bounding box center [303, 94] width 37 height 7
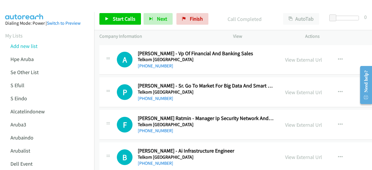
scroll to position [6946, 0]
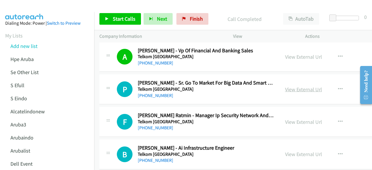
click at [293, 86] on link "View External Url" at bounding box center [303, 89] width 37 height 7
click at [287, 119] on link "View External Url" at bounding box center [303, 122] width 37 height 7
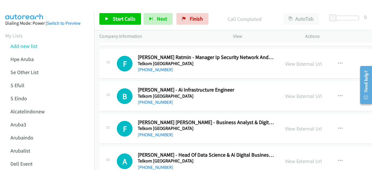
scroll to position [7004, 0]
click at [287, 93] on link "View External Url" at bounding box center [303, 96] width 37 height 7
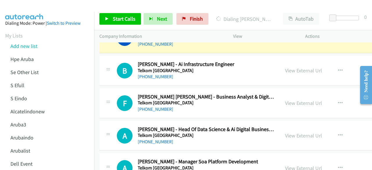
scroll to position [7030, 0]
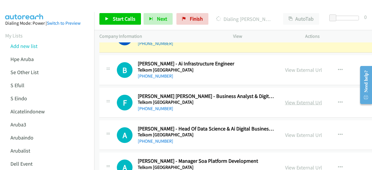
click at [301, 99] on link "View External Url" at bounding box center [303, 102] width 37 height 7
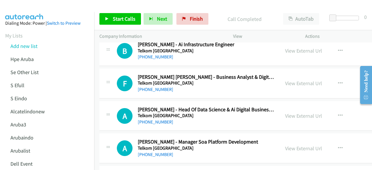
scroll to position [7059, 0]
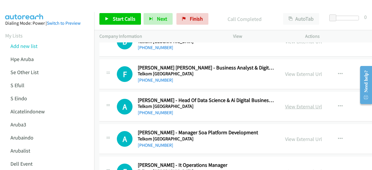
click at [285, 103] on link "View External Url" at bounding box center [303, 106] width 37 height 7
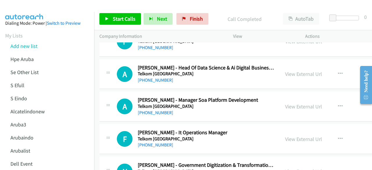
scroll to position [7092, 0]
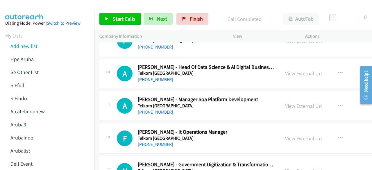
click at [285, 102] on div "View External Url" at bounding box center [303, 106] width 37 height 8
click at [296, 103] on link "View External Url" at bounding box center [303, 106] width 37 height 7
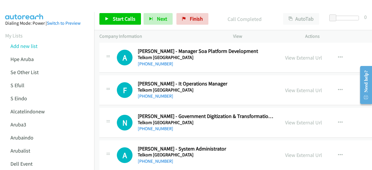
scroll to position [7143, 0]
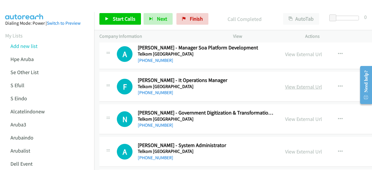
click at [286, 83] on link "View External Url" at bounding box center [303, 86] width 37 height 7
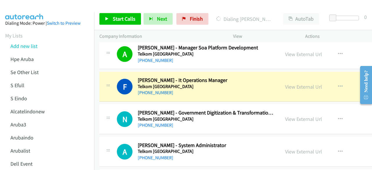
click at [324, 110] on div "View External Url View External Url Schedule/Manage Callback Start Calls Here R…" at bounding box center [327, 119] width 95 height 19
click at [317, 110] on div "View External Url View External Url Schedule/Manage Callback Start Calls Here R…" at bounding box center [327, 119] width 95 height 19
click at [307, 116] on link "View External Url" at bounding box center [303, 119] width 37 height 7
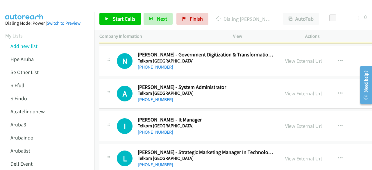
scroll to position [7202, 0]
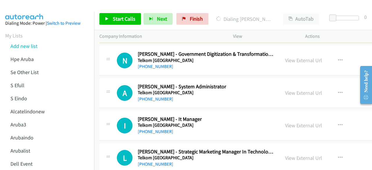
click at [301, 83] on div "View External Url View External Url Schedule/Manage Callback Start Calls Here R…" at bounding box center [327, 92] width 95 height 19
click at [300, 83] on div "View External Url View External Url Schedule/Manage Callback Start Calls Here R…" at bounding box center [327, 92] width 95 height 19
click at [300, 90] on link "View External Url" at bounding box center [303, 93] width 37 height 7
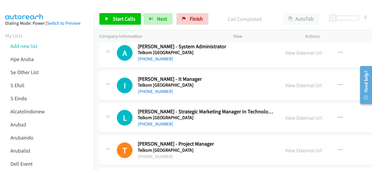
scroll to position [7242, 0]
click at [293, 82] on link "View External Url" at bounding box center [303, 85] width 37 height 7
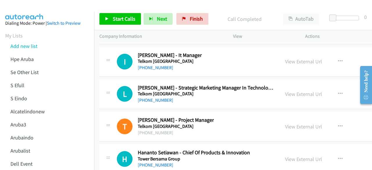
scroll to position [7270, 0]
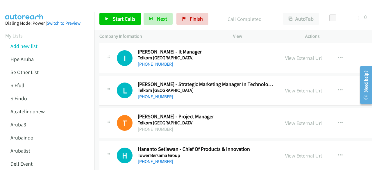
click at [300, 87] on link "View External Url" at bounding box center [303, 90] width 37 height 7
click at [293, 120] on link "View External Url" at bounding box center [303, 123] width 37 height 7
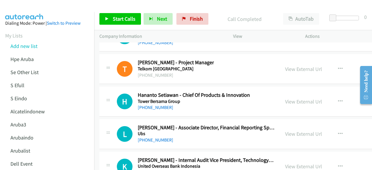
scroll to position [7324, 0]
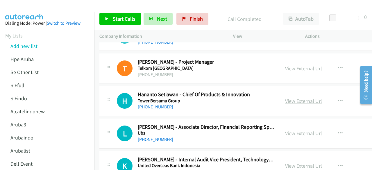
click at [285, 98] on link "View External Url" at bounding box center [303, 101] width 37 height 7
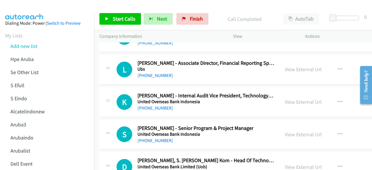
scroll to position [7390, 0]
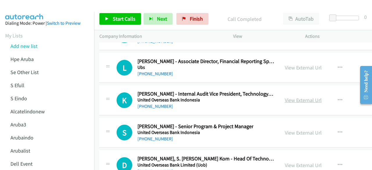
click at [290, 97] on link "View External Url" at bounding box center [303, 100] width 37 height 7
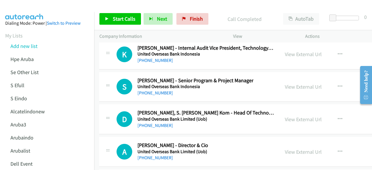
scroll to position [7441, 0]
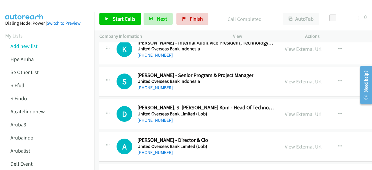
click at [285, 78] on link "View External Url" at bounding box center [303, 81] width 37 height 7
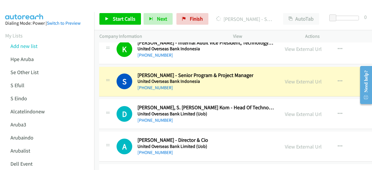
scroll to position [7446, 0]
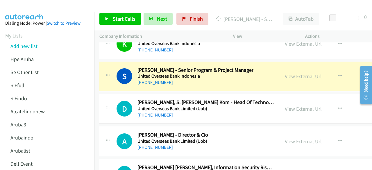
click at [285, 106] on link "View External Url" at bounding box center [303, 109] width 37 height 7
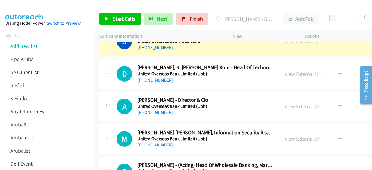
scroll to position [7486, 0]
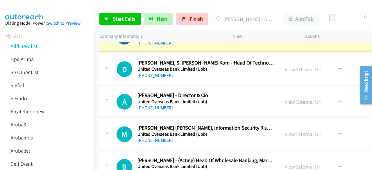
click at [286, 99] on link "View External Url" at bounding box center [303, 102] width 37 height 7
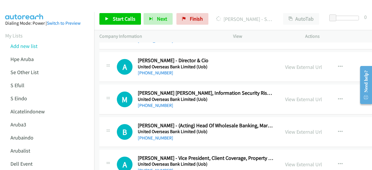
scroll to position [7521, 0]
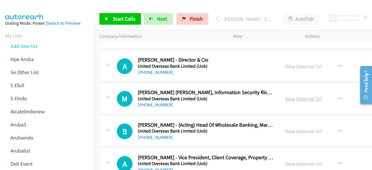
click at [285, 95] on link "View External Url" at bounding box center [303, 98] width 37 height 7
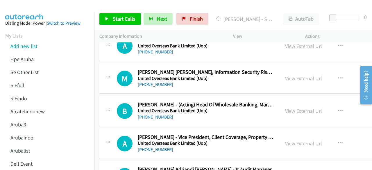
scroll to position [7548, 0]
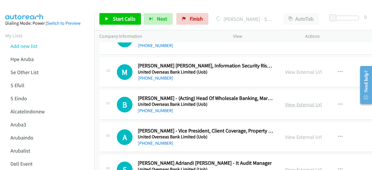
click at [290, 101] on link "View External Url" at bounding box center [303, 104] width 37 height 7
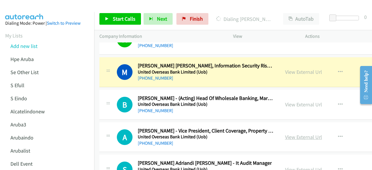
click at [286, 134] on link "View External Url" at bounding box center [303, 137] width 37 height 7
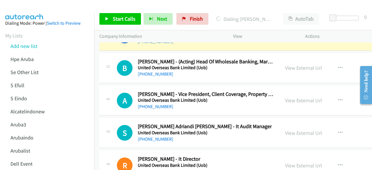
scroll to position [7611, 0]
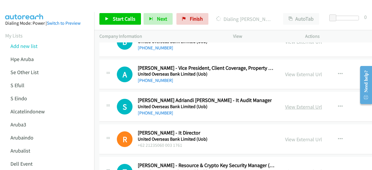
click at [289, 104] on link "View External Url" at bounding box center [303, 107] width 37 height 7
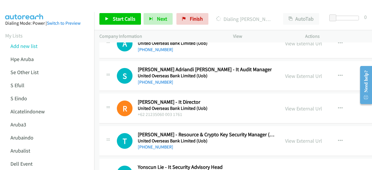
scroll to position [7644, 0]
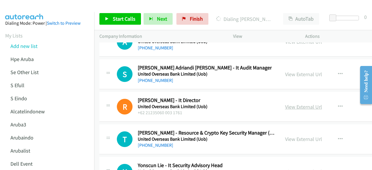
click at [285, 104] on link "View External Url" at bounding box center [303, 107] width 37 height 7
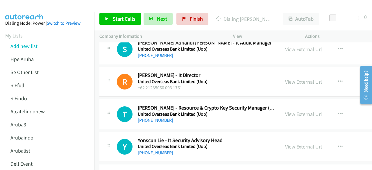
scroll to position [7671, 0]
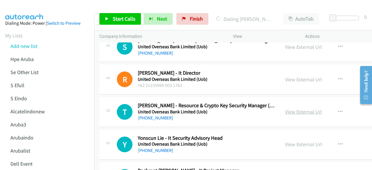
click at [286, 108] on link "View External Url" at bounding box center [303, 111] width 37 height 7
click at [287, 141] on link "View External Url" at bounding box center [303, 144] width 37 height 7
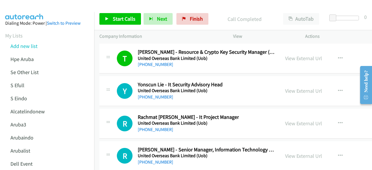
scroll to position [7750, 0]
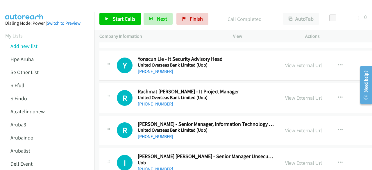
click at [285, 95] on link "View External Url" at bounding box center [303, 98] width 37 height 7
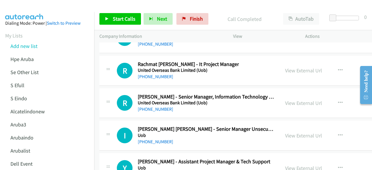
scroll to position [7783, 0]
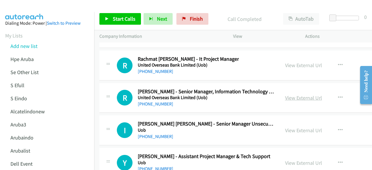
click at [293, 95] on link "View External Url" at bounding box center [303, 98] width 37 height 7
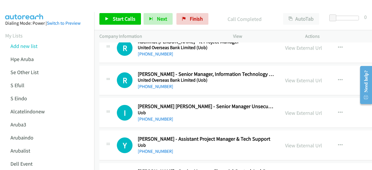
scroll to position [7802, 0]
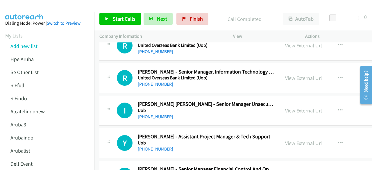
click at [294, 107] on link "View External Url" at bounding box center [303, 110] width 37 height 7
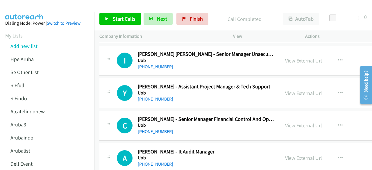
scroll to position [7854, 0]
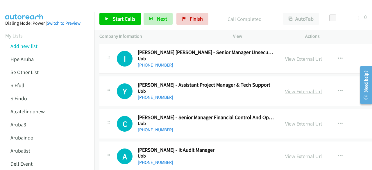
drag, startPoint x: 276, startPoint y: 63, endPoint x: 284, endPoint y: 67, distance: 9.8
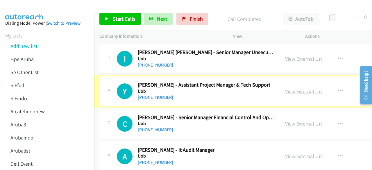
click at [285, 88] on link "View External Url" at bounding box center [303, 91] width 37 height 7
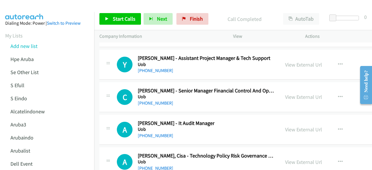
scroll to position [7881, 0]
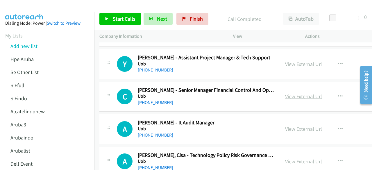
click at [295, 93] on link "View External Url" at bounding box center [303, 96] width 37 height 7
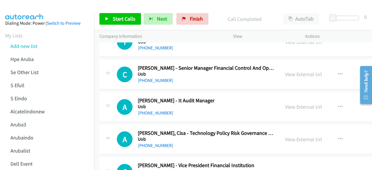
scroll to position [7904, 0]
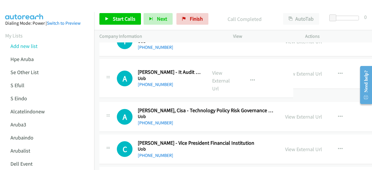
drag, startPoint x: 295, startPoint y: 90, endPoint x: 296, endPoint y: 85, distance: 4.1
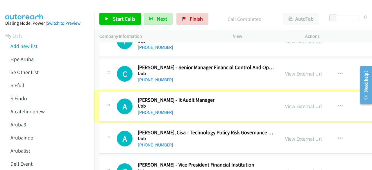
click at [296, 103] on link "View External Url" at bounding box center [303, 106] width 37 height 7
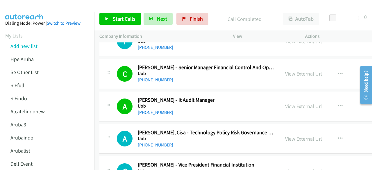
scroll to position [7937, 0]
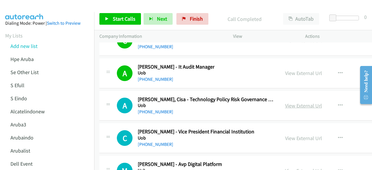
click at [290, 102] on link "View External Url" at bounding box center [303, 105] width 37 height 7
click at [296, 135] on link "View External Url" at bounding box center [303, 138] width 37 height 7
click at [295, 167] on link "View External Url" at bounding box center [303, 170] width 37 height 7
